Goal: Find specific page/section: Find specific page/section

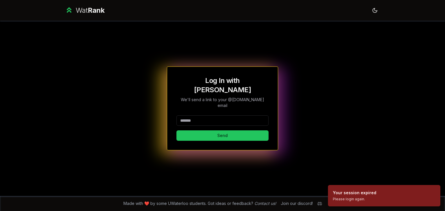
click at [206, 116] on input at bounding box center [222, 121] width 92 height 10
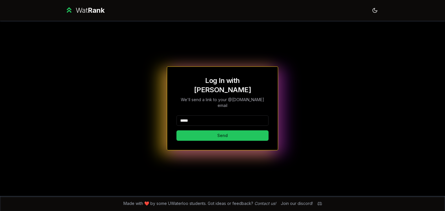
type input "*****"
click at [176, 131] on button "Send" at bounding box center [222, 136] width 92 height 10
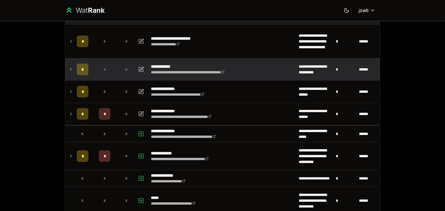
scroll to position [43, 0]
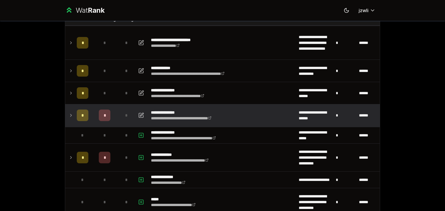
click at [74, 119] on td "*" at bounding box center [82, 116] width 16 height 22
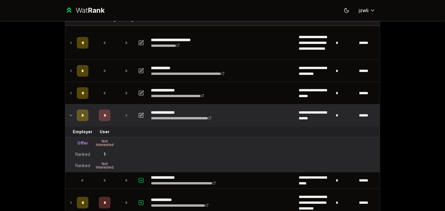
click at [79, 118] on div "*" at bounding box center [83, 116] width 12 height 12
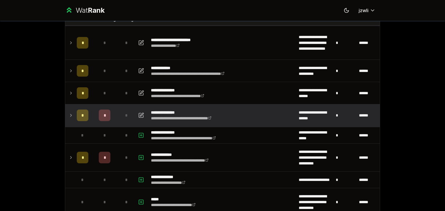
click at [79, 118] on div "*" at bounding box center [83, 116] width 12 height 12
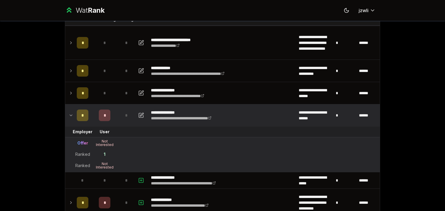
click at [81, 118] on span "*" at bounding box center [82, 116] width 3 height 6
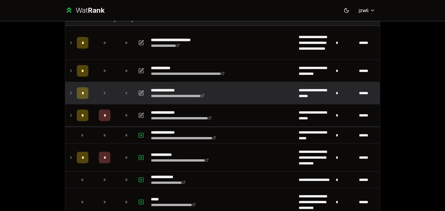
click at [79, 96] on div "*" at bounding box center [83, 93] width 12 height 12
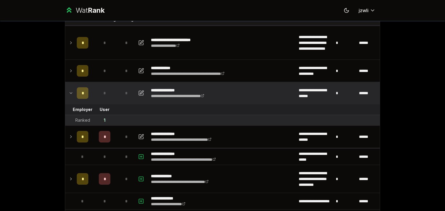
click at [79, 96] on div "*" at bounding box center [83, 93] width 12 height 12
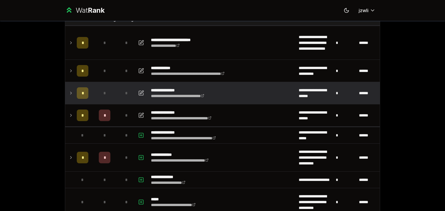
click at [79, 96] on div "*" at bounding box center [83, 93] width 12 height 12
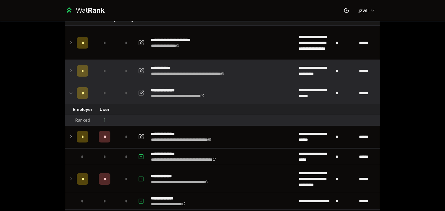
click at [86, 65] on td "*" at bounding box center [82, 71] width 16 height 22
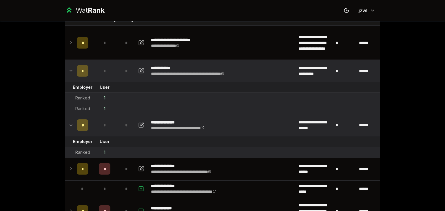
click at [87, 65] on td "*" at bounding box center [82, 71] width 16 height 22
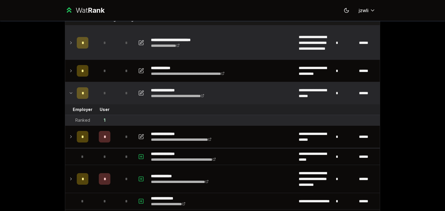
click at [83, 35] on td "*" at bounding box center [82, 43] width 16 height 34
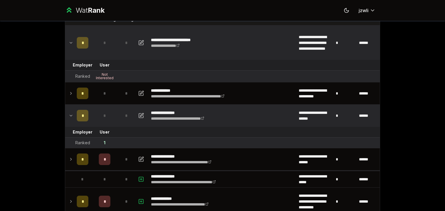
click at [83, 35] on td "*" at bounding box center [82, 43] width 16 height 34
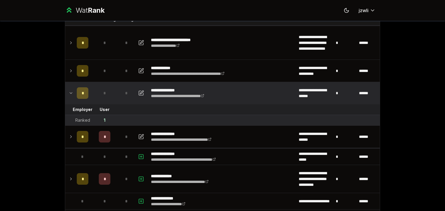
click at [82, 91] on div "*" at bounding box center [83, 93] width 12 height 12
